Goal: Information Seeking & Learning: Learn about a topic

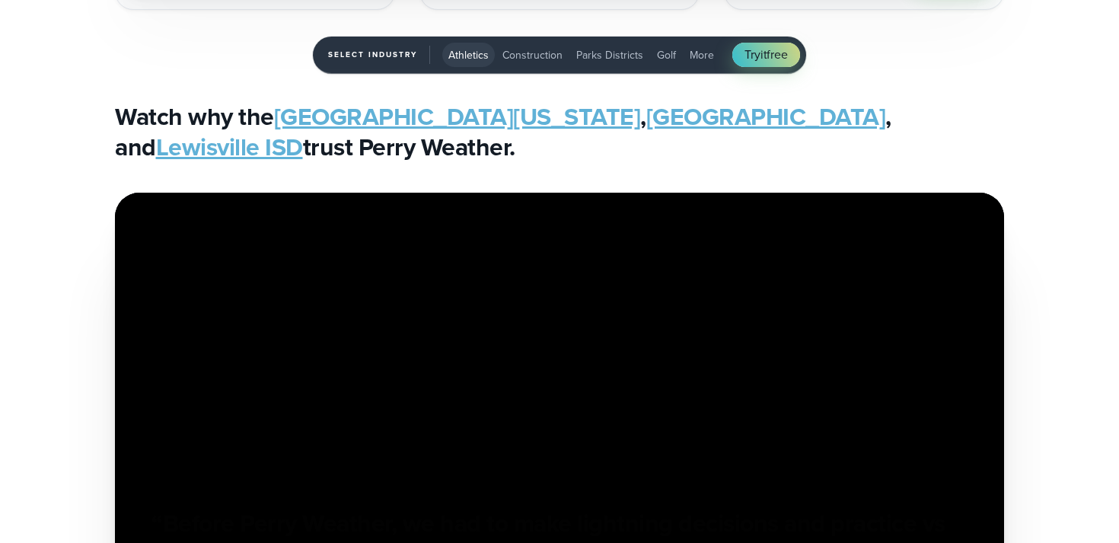
scroll to position [3210, 0]
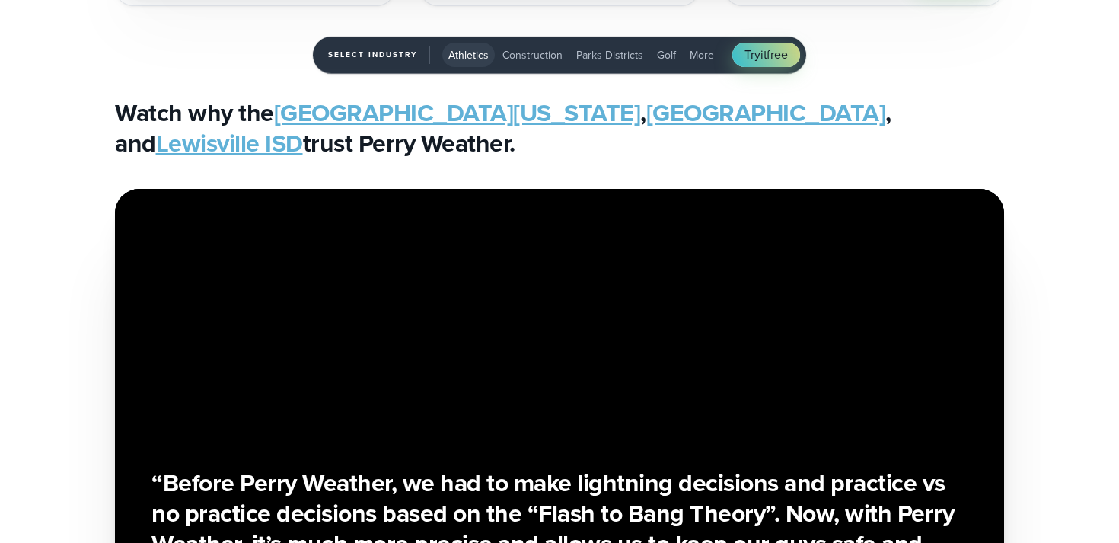
click at [597, 103] on div "Select Industry Athletics Athletics Construction Parks Districts Golf More Try …" at bounding box center [559, 55] width 492 height 110
click at [646, 111] on link "Loyola High School" at bounding box center [766, 112] width 240 height 37
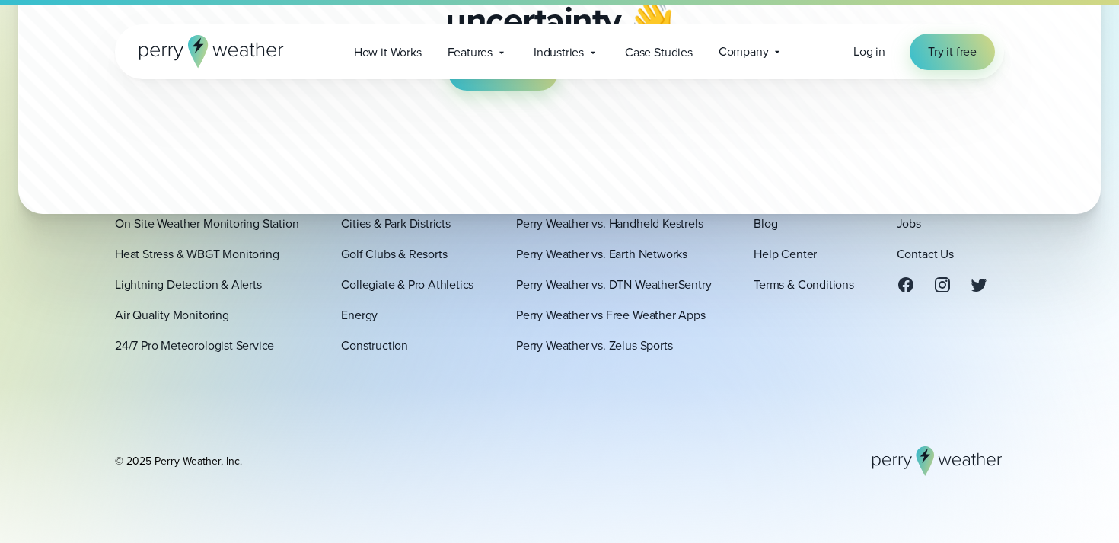
scroll to position [2501, 0]
